Goal: Task Accomplishment & Management: Manage account settings

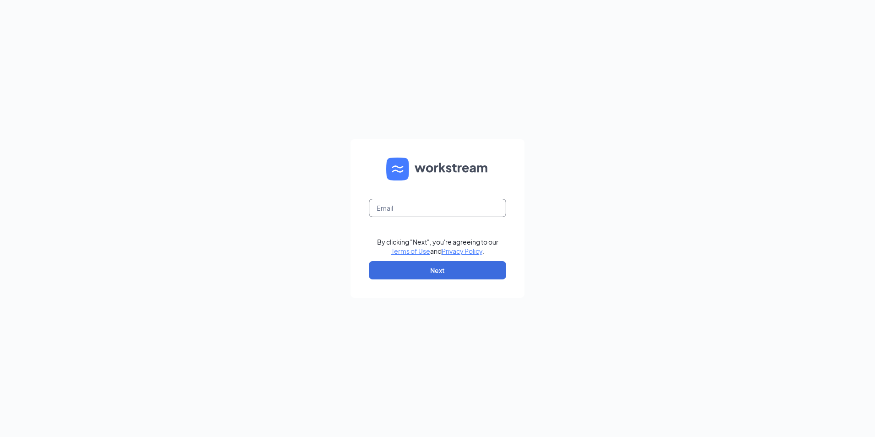
click at [417, 203] on input "text" at bounding box center [437, 208] width 137 height 18
type input "jademanagement@hotmail.com"
click at [447, 270] on button "Next" at bounding box center [437, 270] width 137 height 18
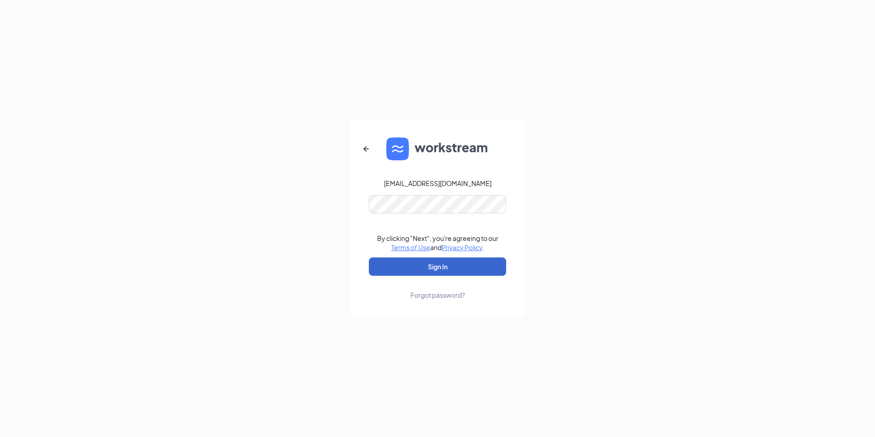
click at [447, 266] on button "Sign In" at bounding box center [437, 266] width 137 height 18
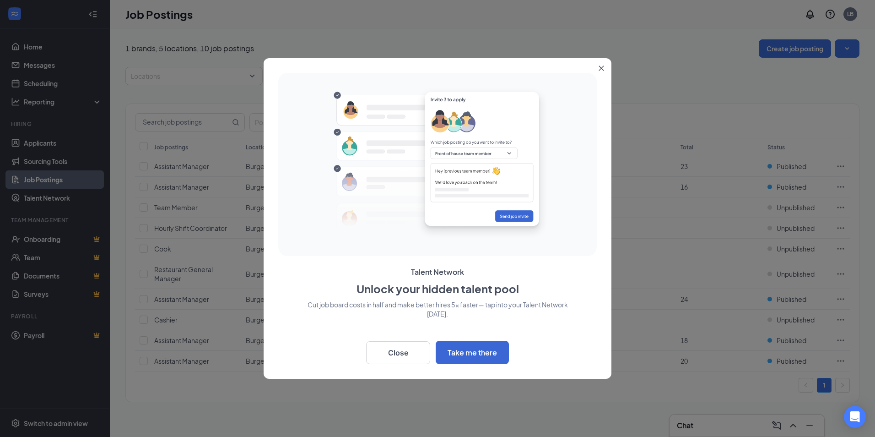
click at [47, 144] on div at bounding box center [437, 218] width 875 height 437
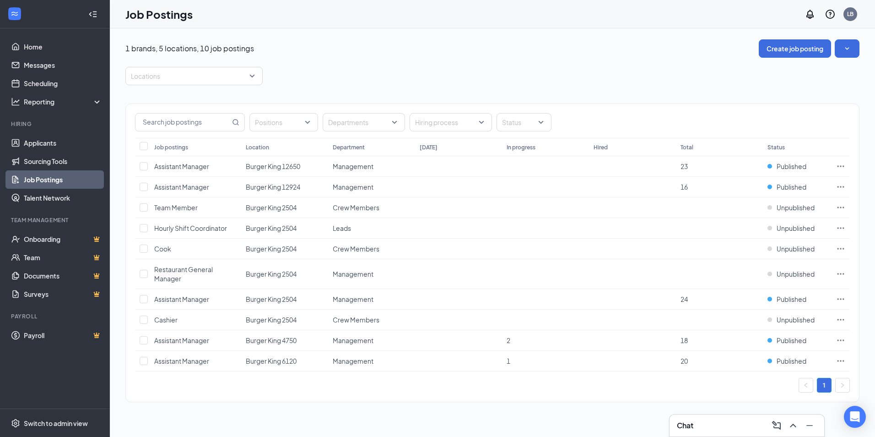
click at [40, 132] on li "Hiring Applicants Sourcing Tools Job Postings Talent Network" at bounding box center [54, 163] width 109 height 87
click at [40, 138] on link "Applicants" at bounding box center [63, 143] width 78 height 18
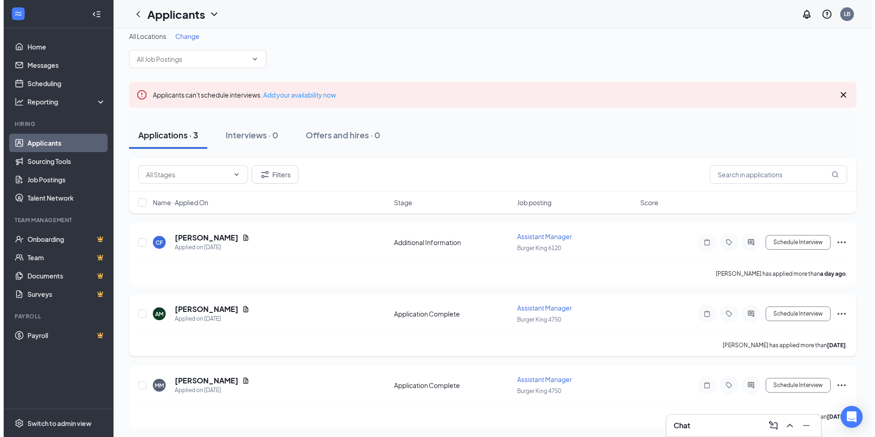
scroll to position [10, 0]
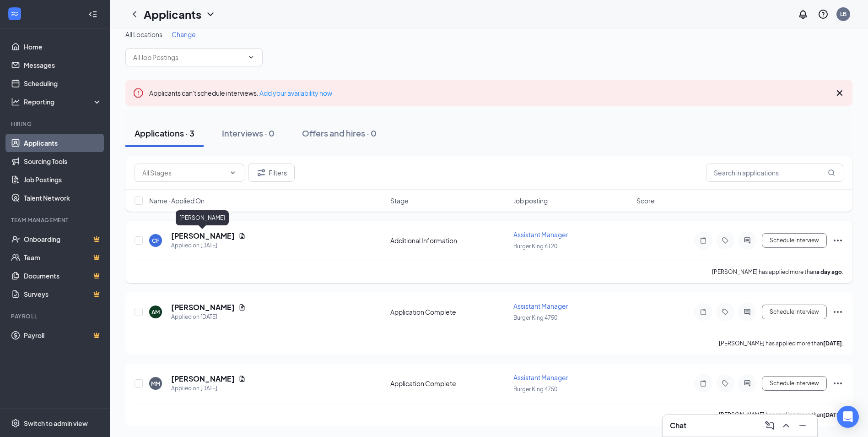
click at [202, 235] on h5 "[PERSON_NAME]" at bounding box center [203, 236] width 64 height 10
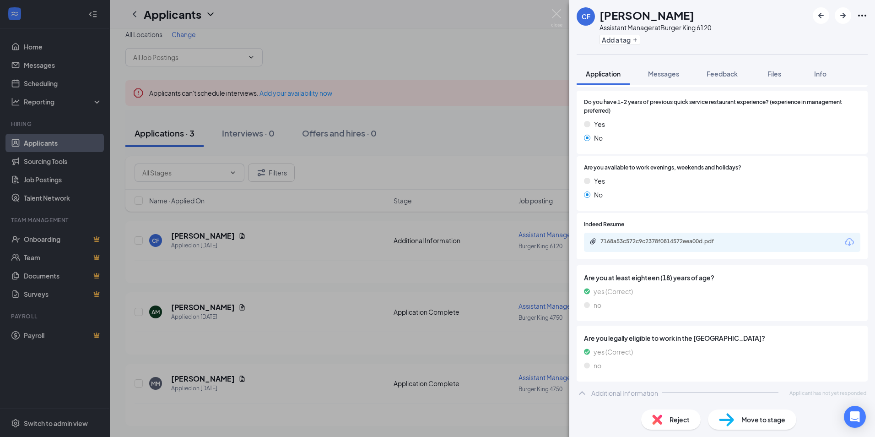
click at [681, 424] on div "Reject" at bounding box center [670, 419] width 59 height 20
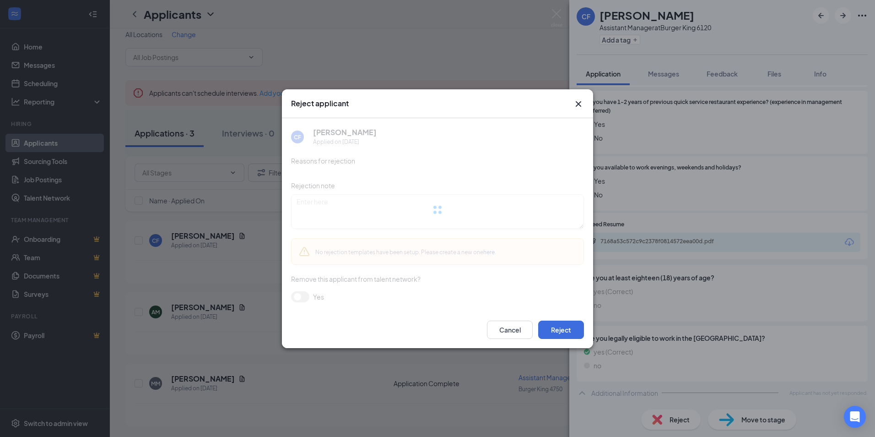
scroll to position [125, 0]
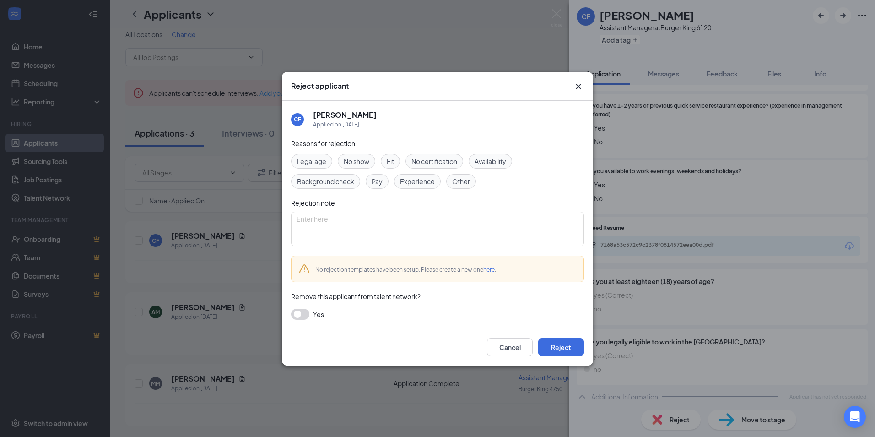
click at [500, 159] on span "Availability" at bounding box center [490, 161] width 32 height 10
click at [561, 348] on button "Reject" at bounding box center [561, 347] width 46 height 18
